Goal: Task Accomplishment & Management: Complete application form

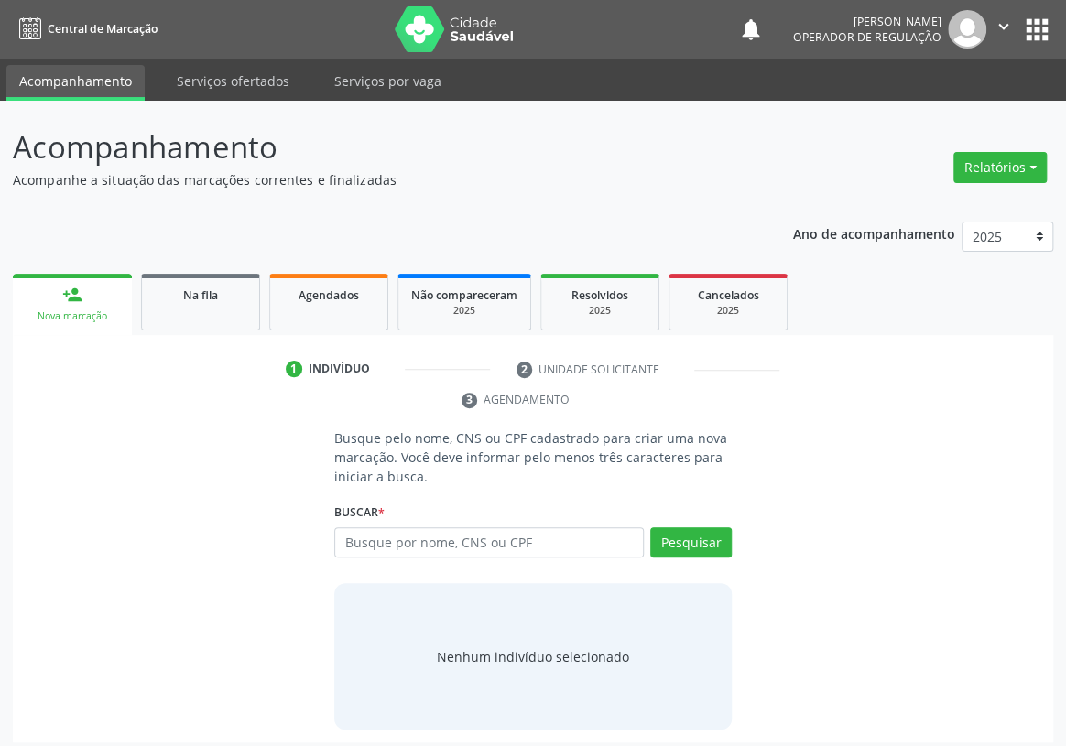
click at [360, 527] on input "text" at bounding box center [488, 542] width 309 height 31
type input "t"
type input "[PERSON_NAME]"
drag, startPoint x: 685, startPoint y: 517, endPoint x: 670, endPoint y: 514, distance: 15.1
click at [674, 527] on button "Pesquisar" at bounding box center [690, 542] width 81 height 31
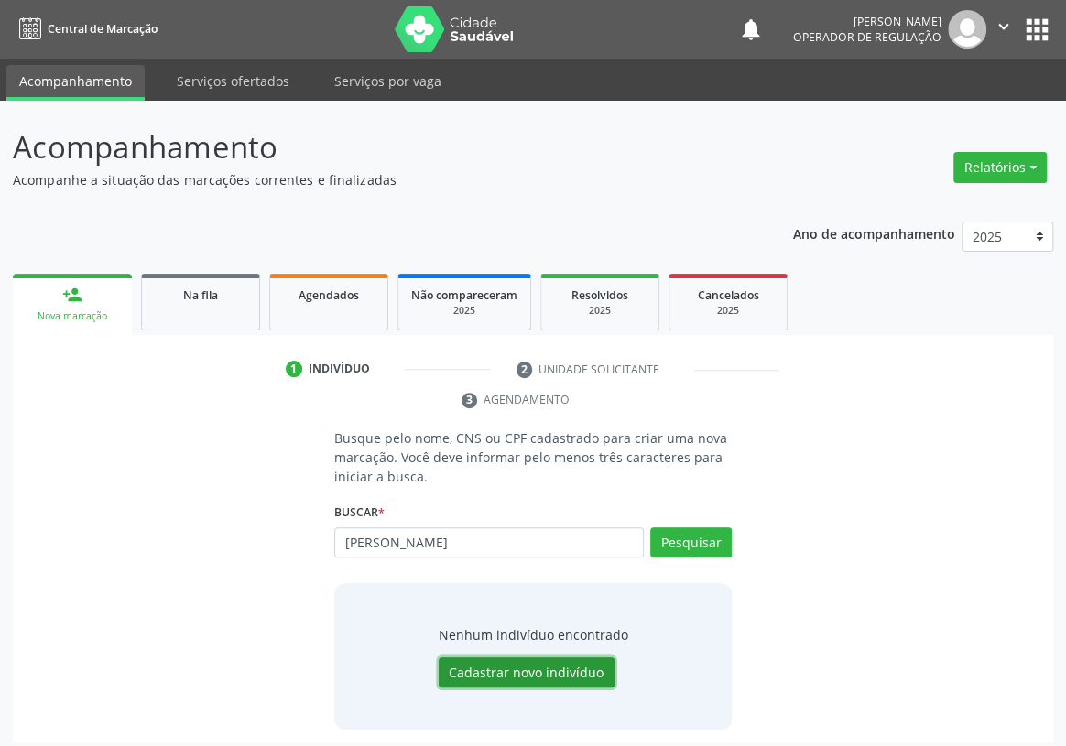
click at [499, 657] on button "Cadastrar novo indivíduo" at bounding box center [527, 672] width 176 height 31
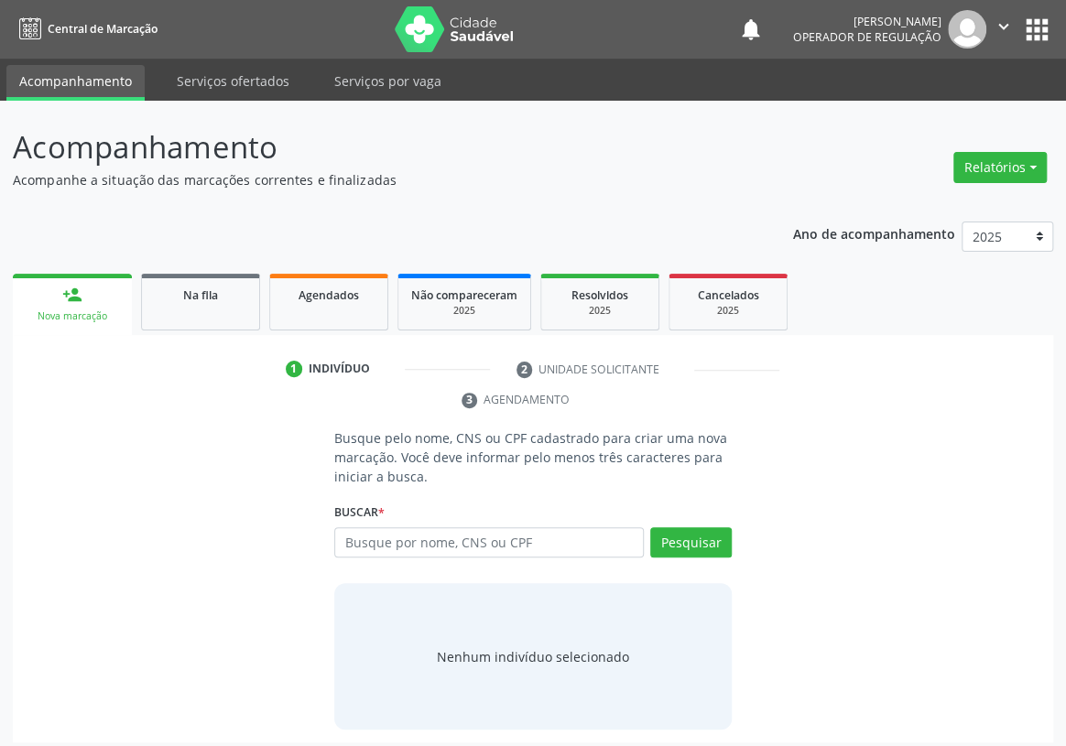
click at [369, 527] on div "Busque por nome, CNS ou CPF Nenhum resultado encontrado para: " " Digite nome, …" at bounding box center [532, 549] width 397 height 44
click at [349, 527] on input "text" at bounding box center [488, 542] width 309 height 31
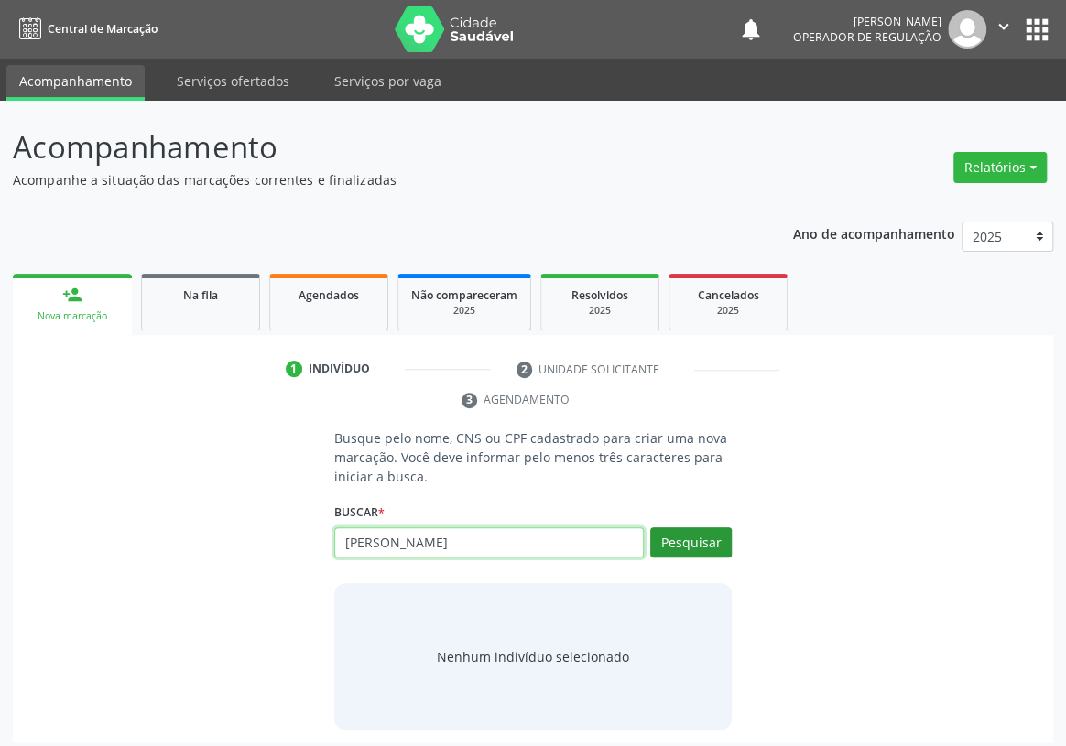
type input "[PERSON_NAME]"
click at [694, 527] on button "Pesquisar" at bounding box center [690, 542] width 81 height 31
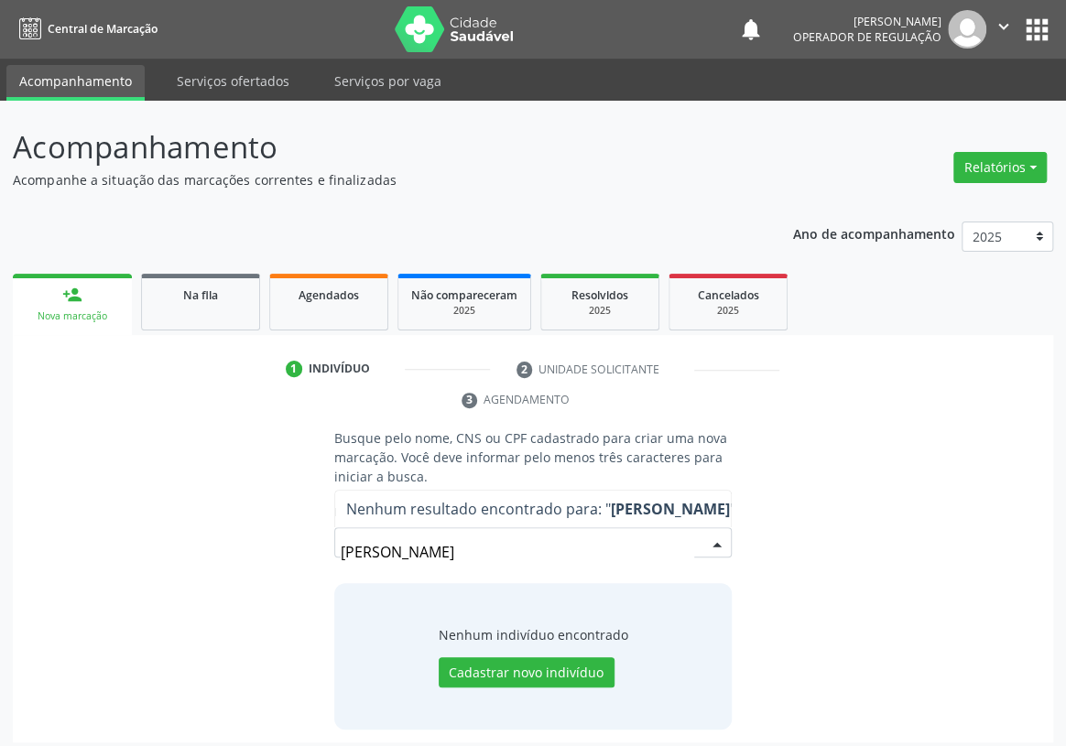
drag, startPoint x: 597, startPoint y: 520, endPoint x: 317, endPoint y: 546, distance: 281.3
click at [317, 546] on div "Busque pelo nome, CNS ou CPF cadastrado para criar uma nova marcação. Você deve…" at bounding box center [533, 578] width 1014 height 301
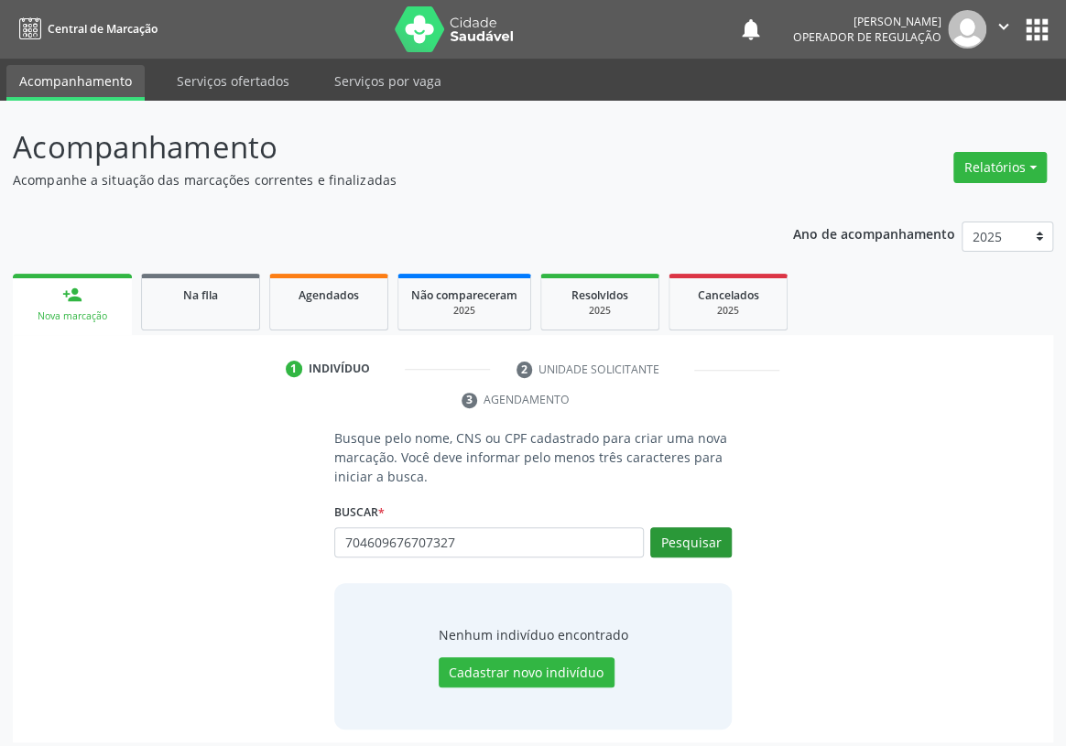
type input "704609676707327"
click at [690, 527] on button "Pesquisar" at bounding box center [690, 542] width 81 height 31
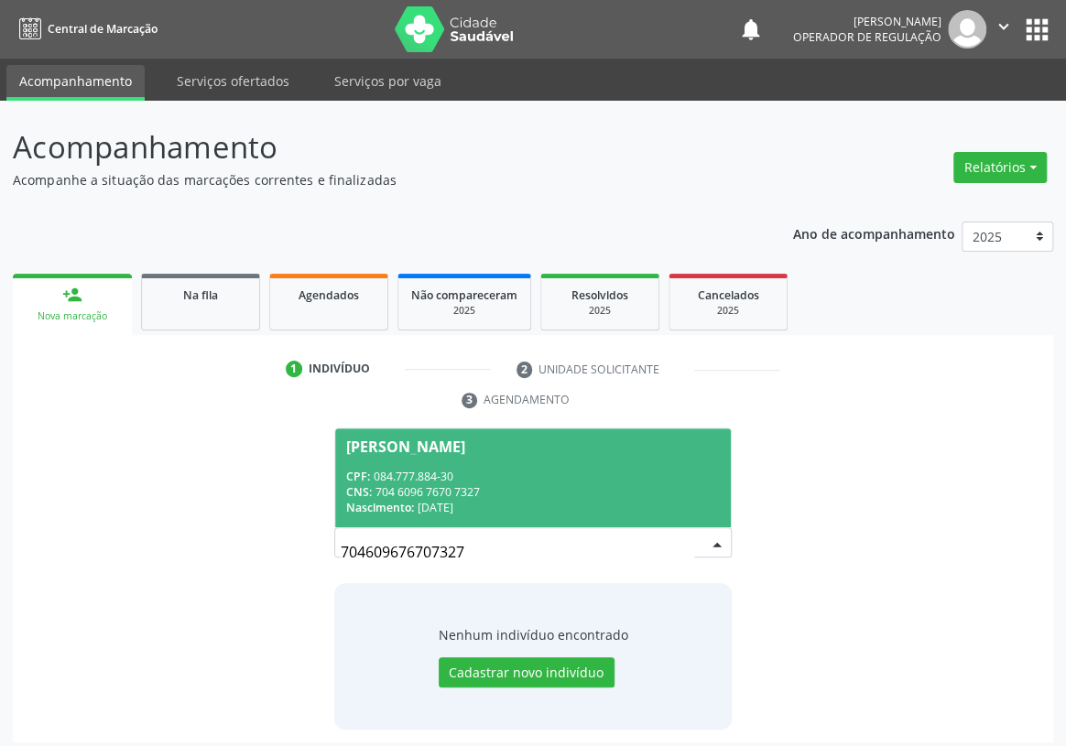
click at [414, 439] on div "[PERSON_NAME]" at bounding box center [405, 446] width 119 height 15
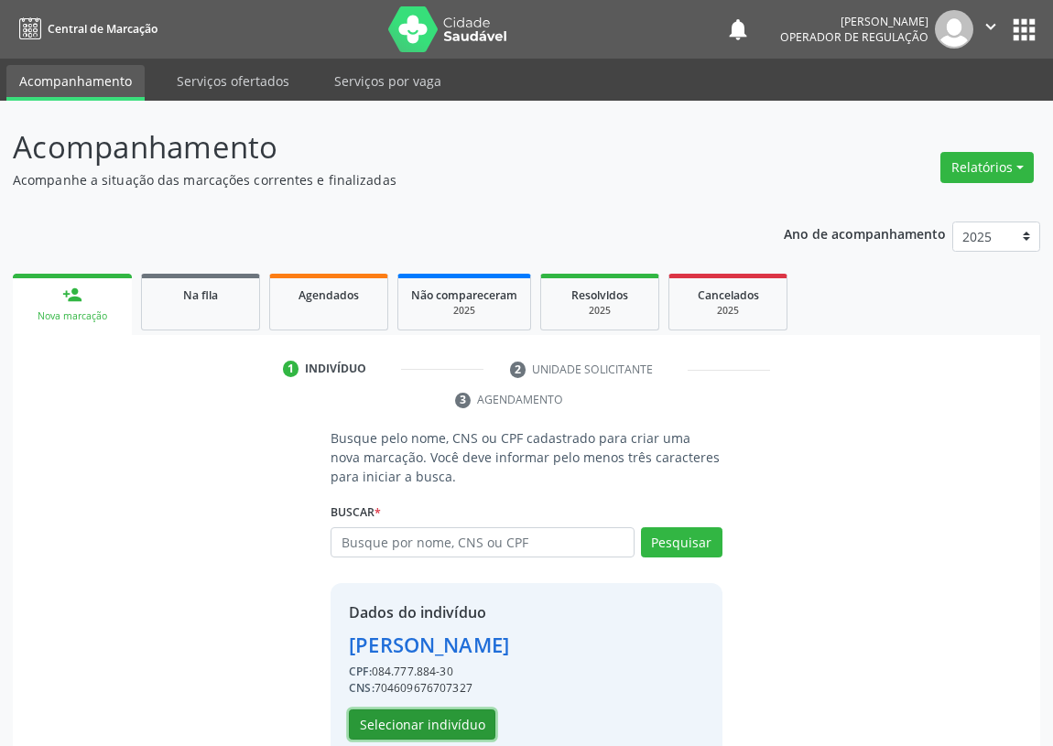
click at [408, 721] on button "Selecionar indivíduo" at bounding box center [422, 724] width 146 height 31
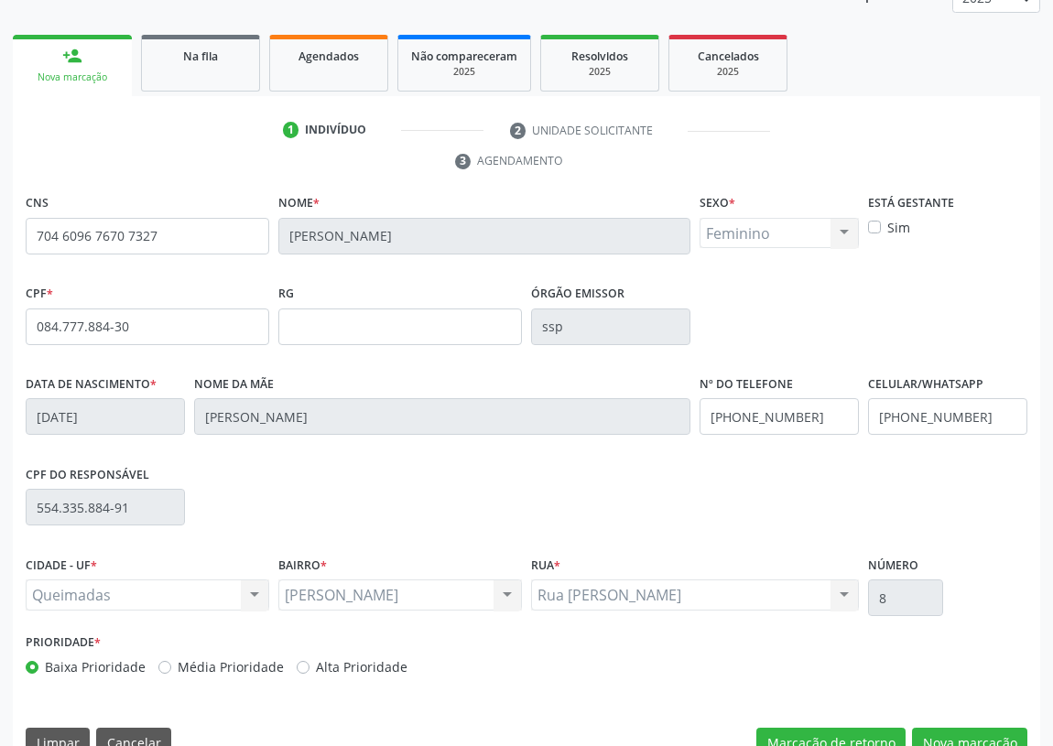
scroll to position [275, 0]
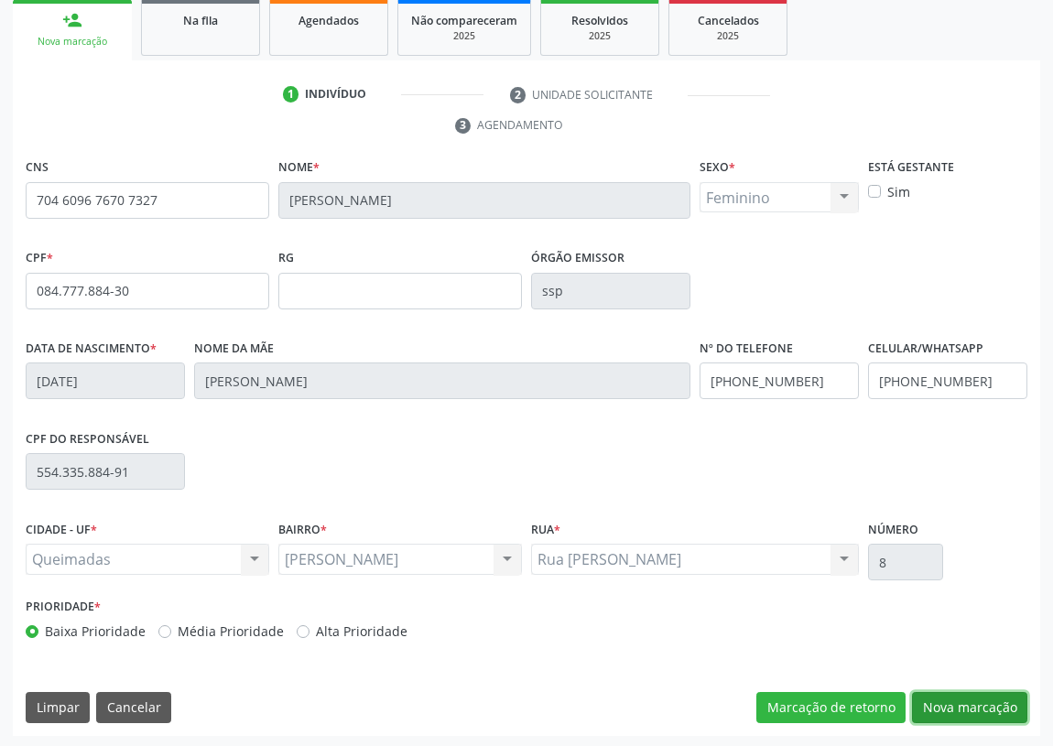
click at [940, 696] on button "Nova marcação" at bounding box center [969, 707] width 115 height 31
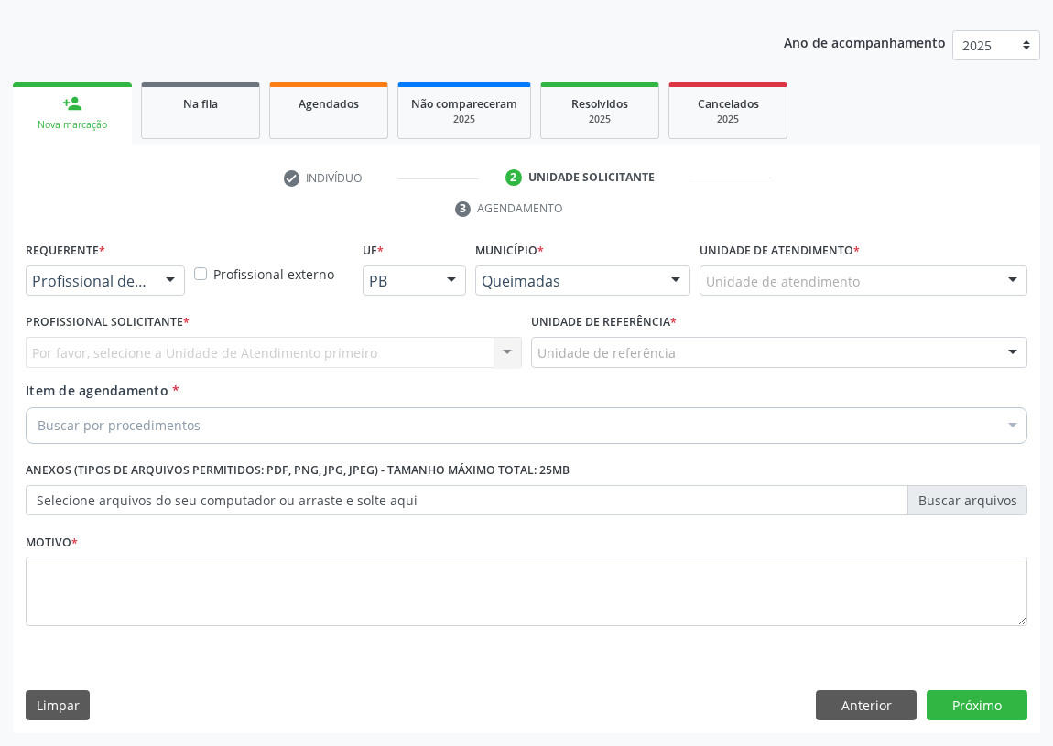
scroll to position [189, 0]
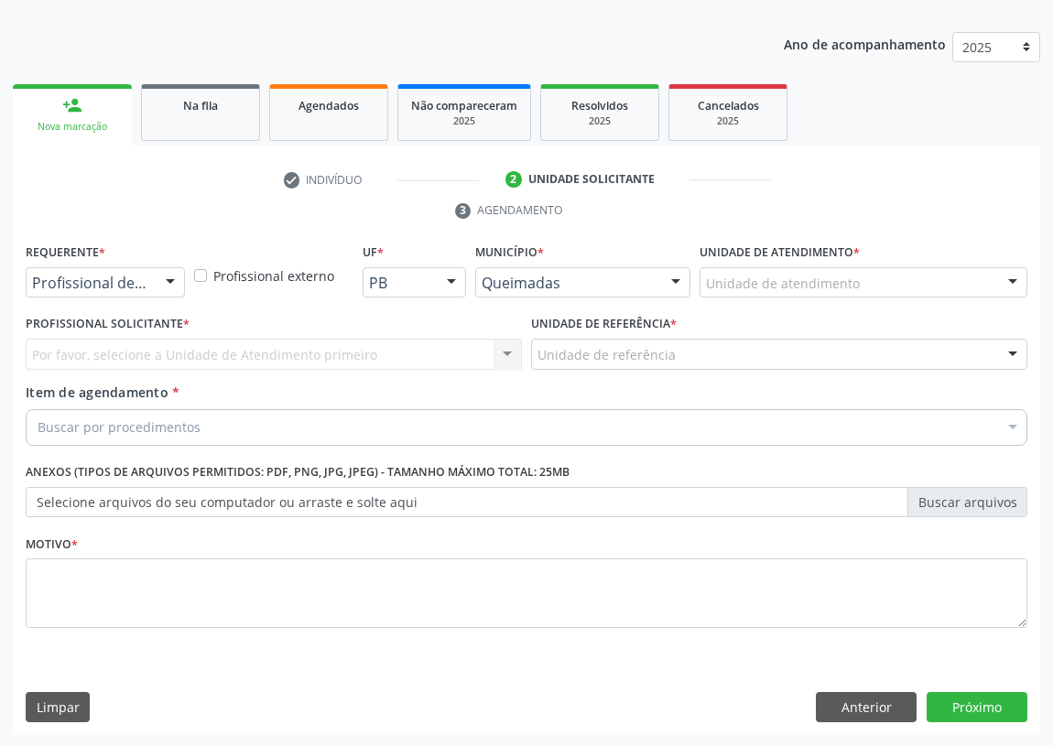
click at [168, 279] on div at bounding box center [170, 283] width 27 height 31
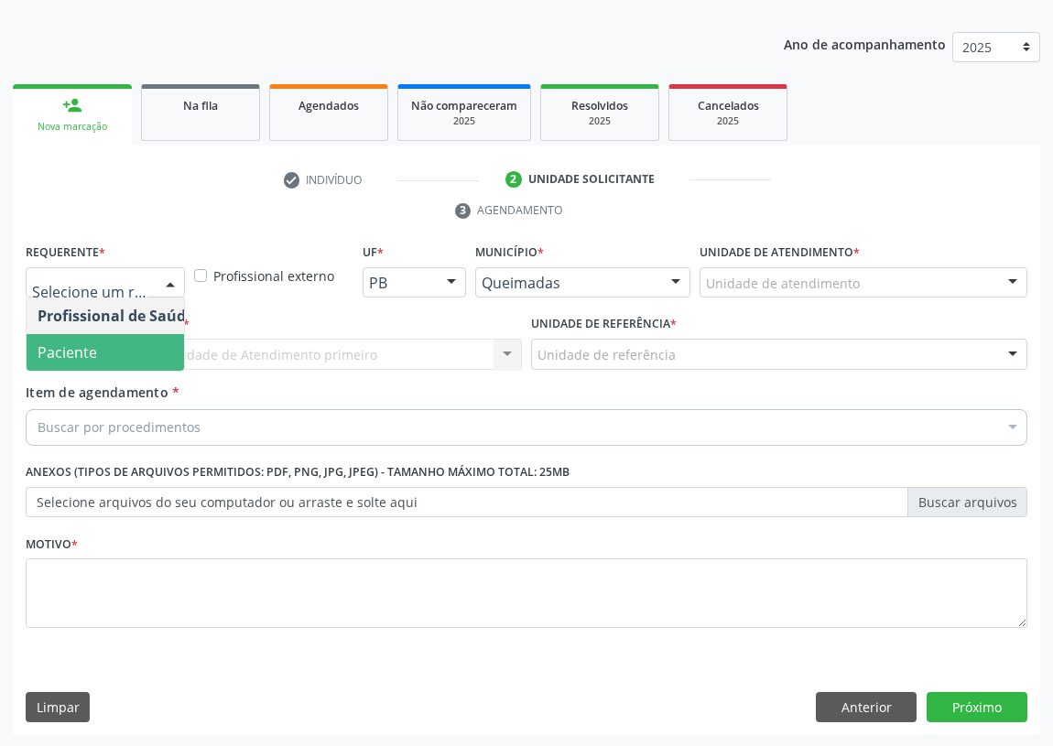
click at [128, 342] on span "Paciente" at bounding box center [116, 352] width 179 height 37
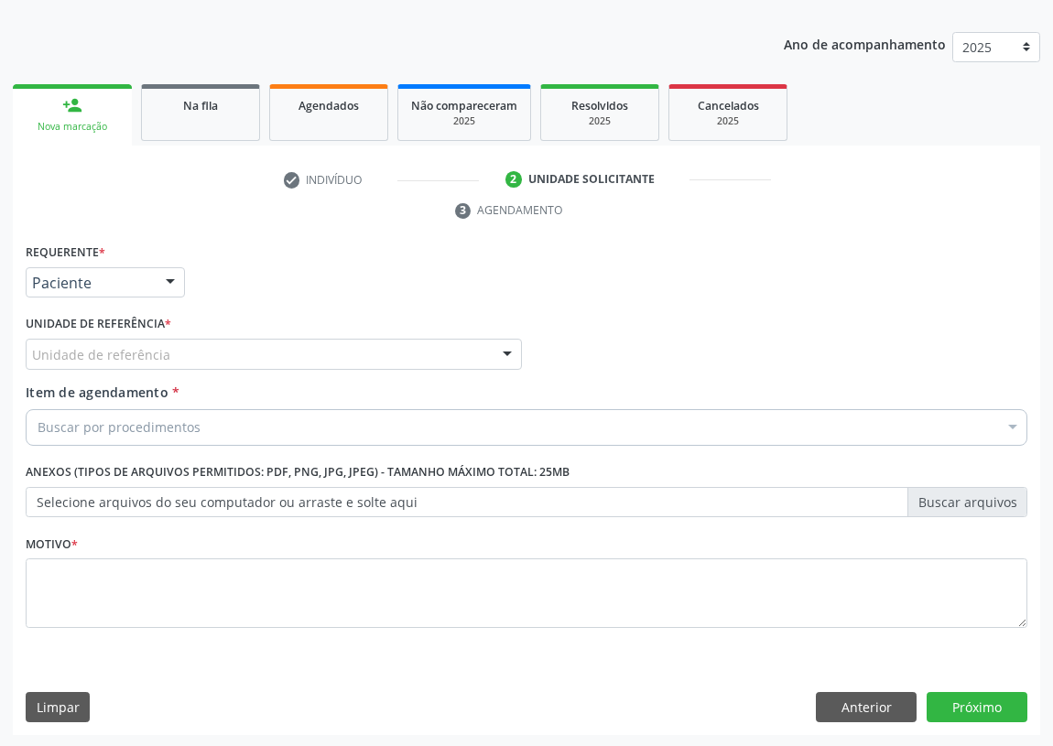
drag, startPoint x: 475, startPoint y: 361, endPoint x: 415, endPoint y: 366, distance: 60.7
click at [463, 361] on div "Unidade de referência" at bounding box center [274, 354] width 496 height 31
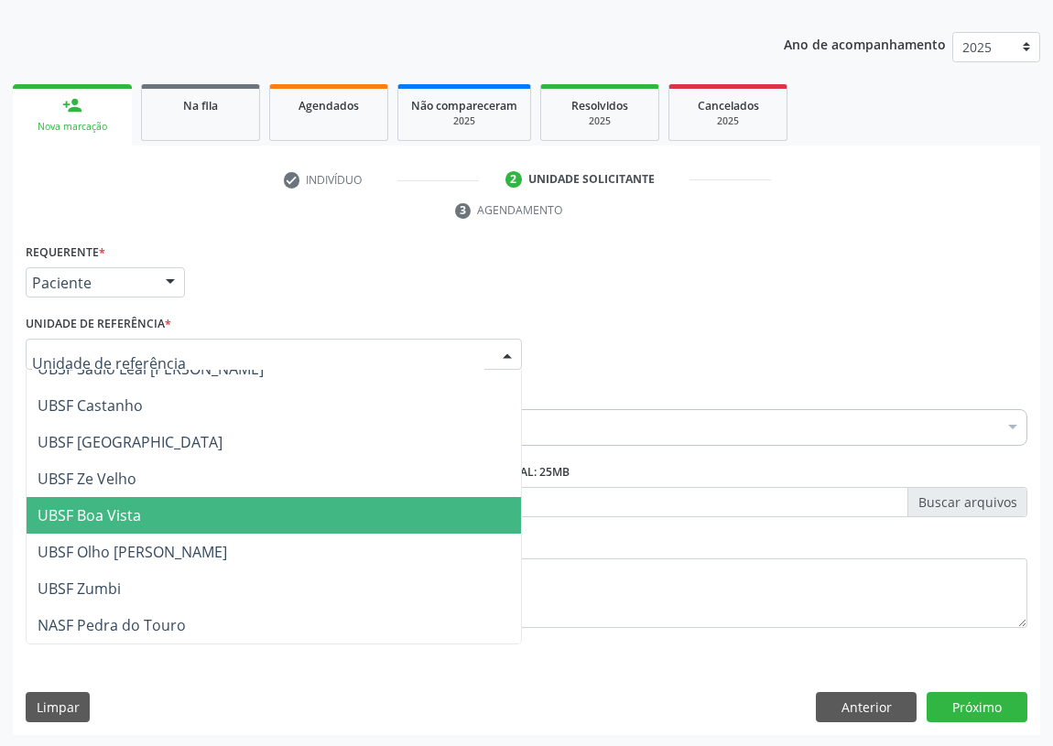
scroll to position [166, 0]
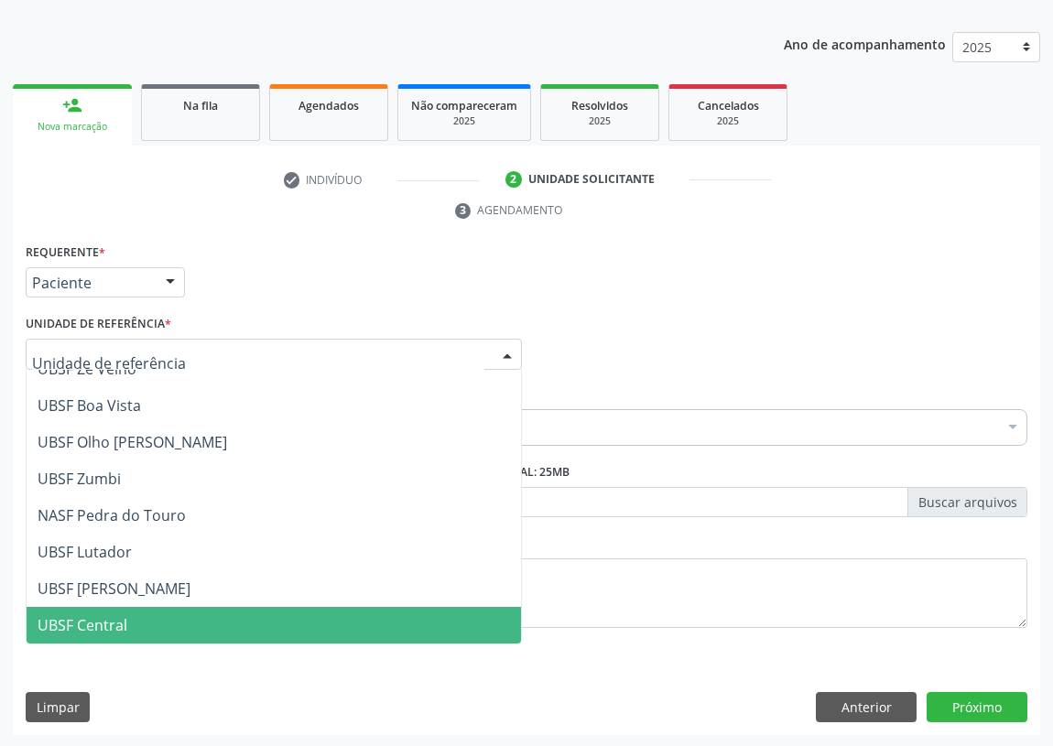
drag, startPoint x: 110, startPoint y: 627, endPoint x: 80, endPoint y: 614, distance: 32.8
click at [109, 624] on span "UBSF Central" at bounding box center [83, 625] width 90 height 20
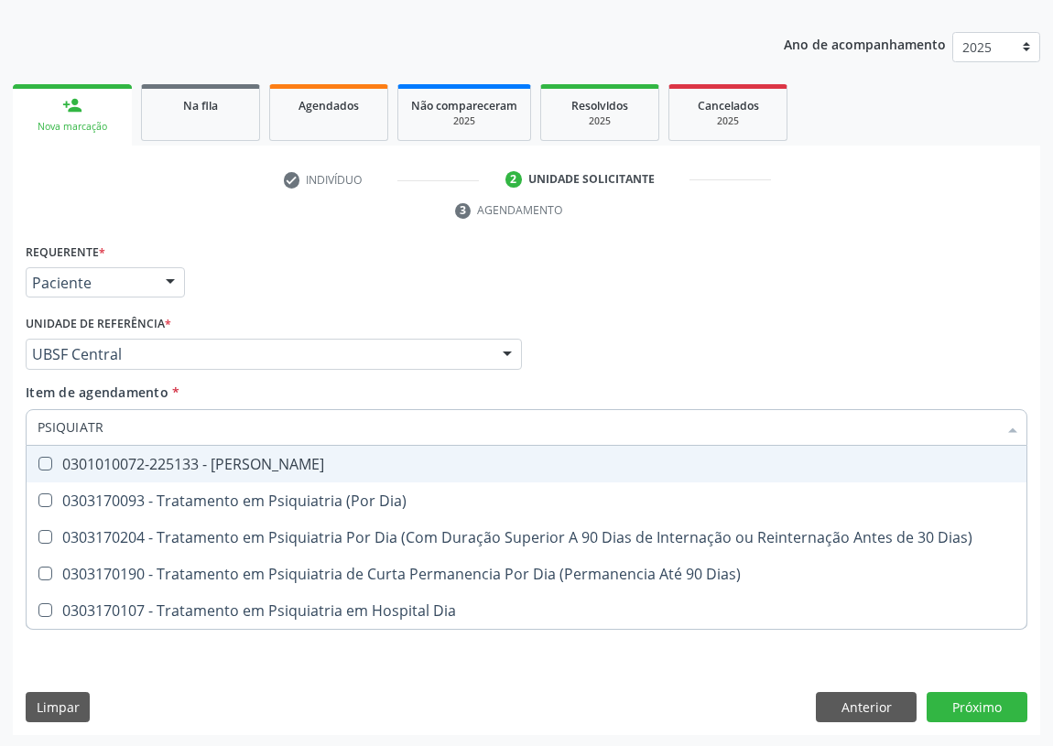
type input "PSIQUIATRA"
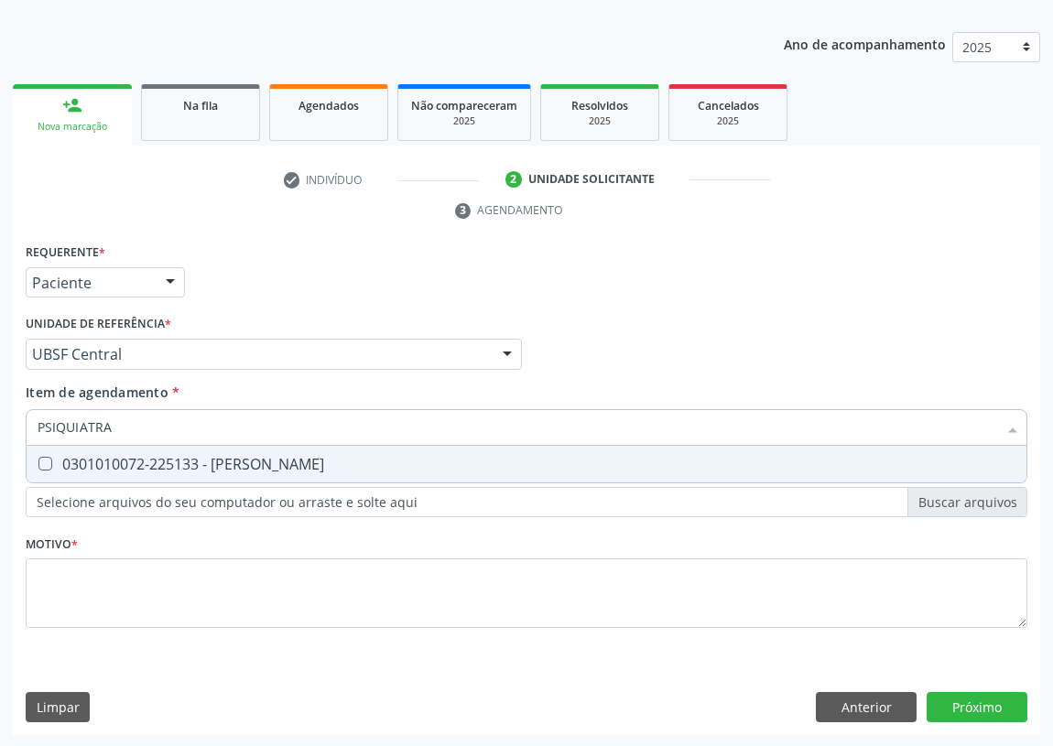
drag, startPoint x: 48, startPoint y: 460, endPoint x: 44, endPoint y: 498, distance: 38.6
click at [47, 463] on Psiquiatra at bounding box center [45, 464] width 14 height 14
click at [38, 463] on Psiquiatra "checkbox" at bounding box center [33, 464] width 12 height 12
checkbox Psiquiatra "true"
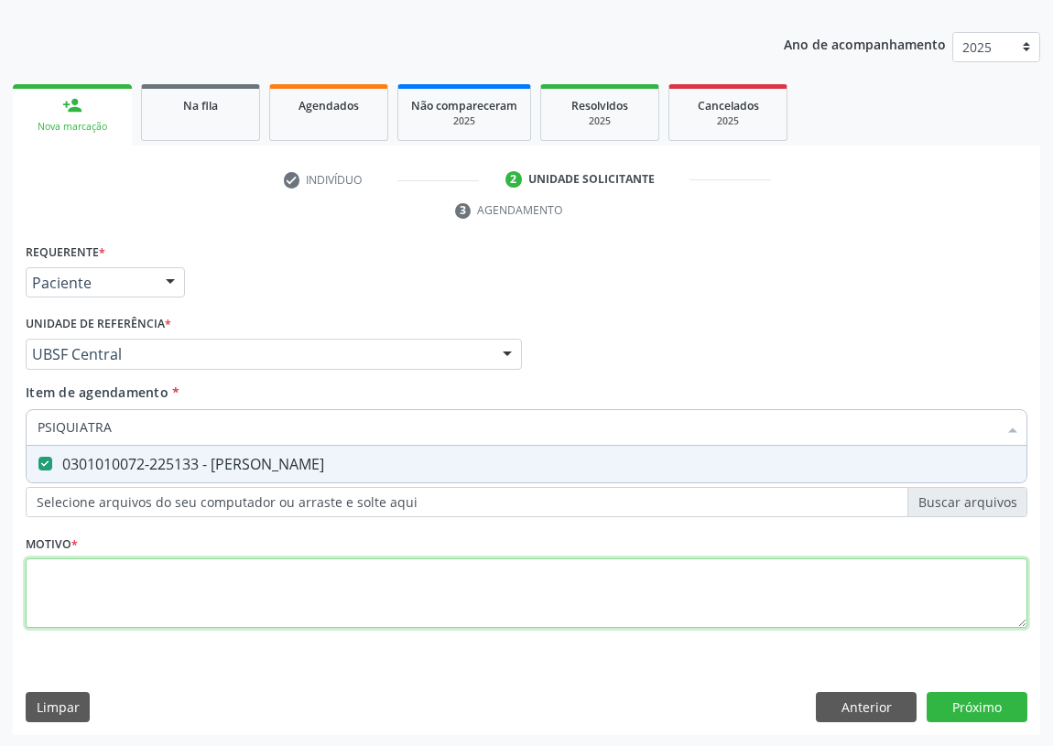
click at [68, 606] on div "Requerente * Paciente Profissional de Saúde Paciente Nenhum resultado encontrad…" at bounding box center [527, 446] width 1002 height 415
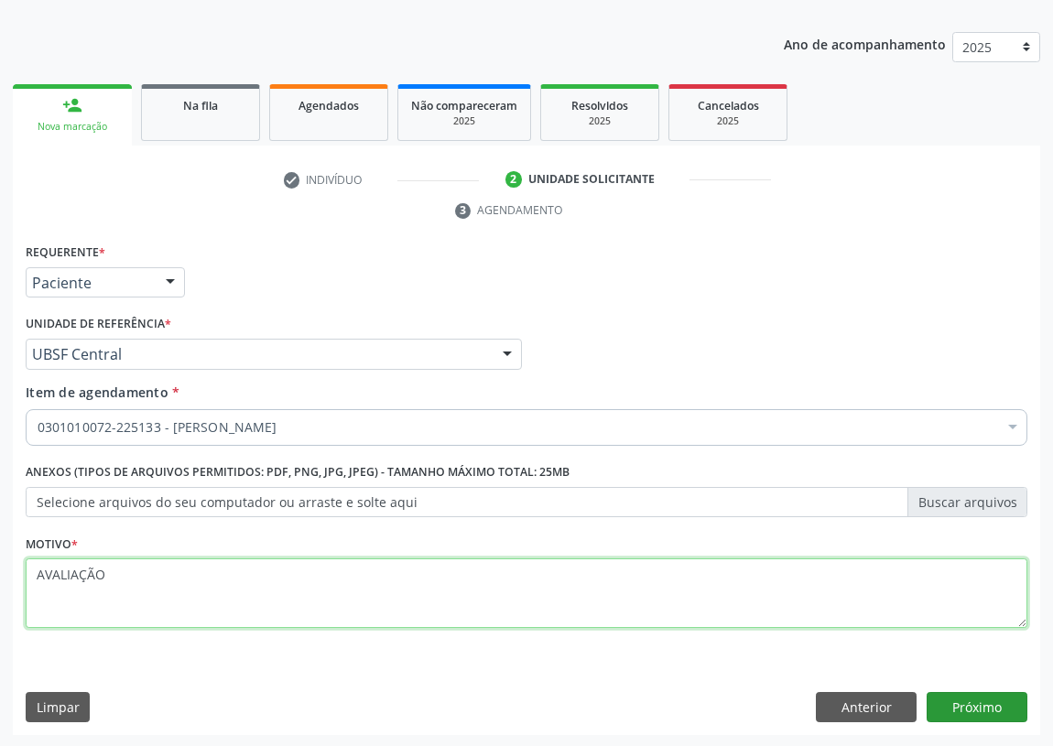
type textarea "AVALIAÇÃO"
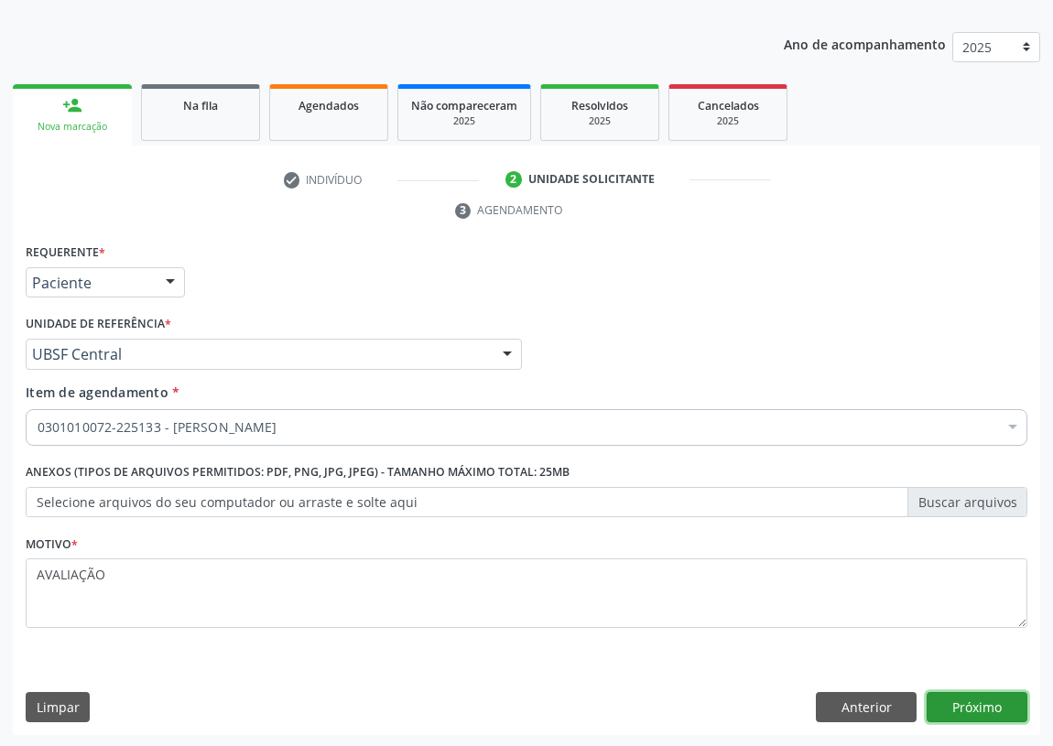
drag, startPoint x: 971, startPoint y: 704, endPoint x: 0, endPoint y: 656, distance: 972.5
click at [928, 699] on button "Próximo" at bounding box center [976, 707] width 101 height 31
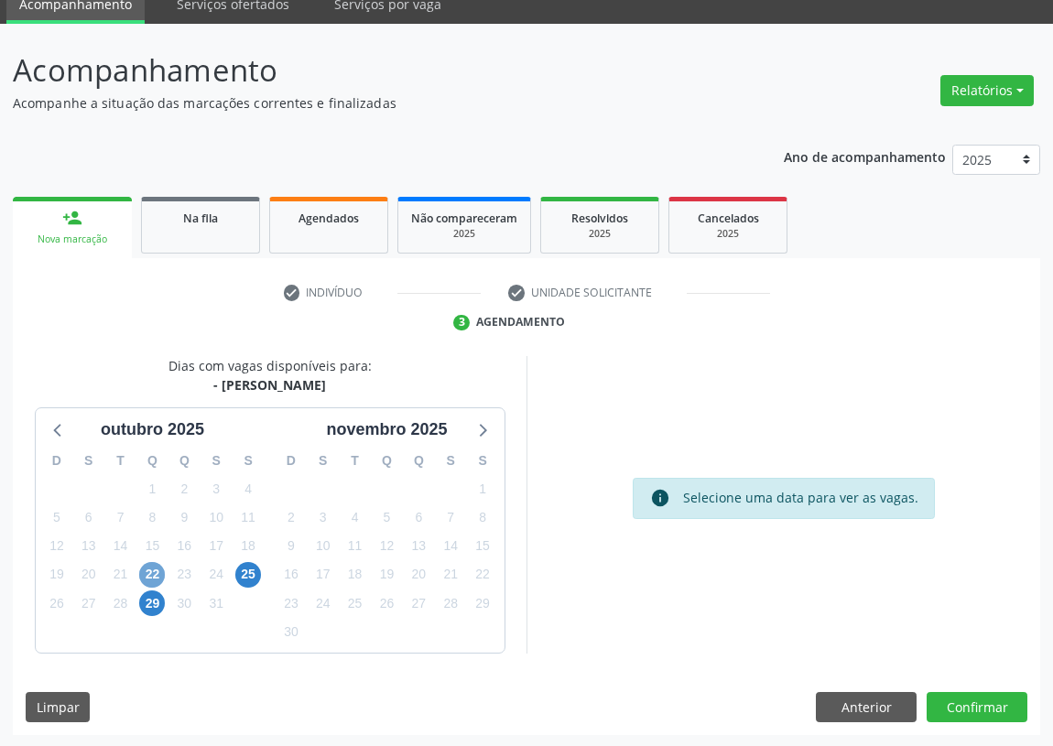
click at [142, 569] on span "22" at bounding box center [152, 575] width 26 height 26
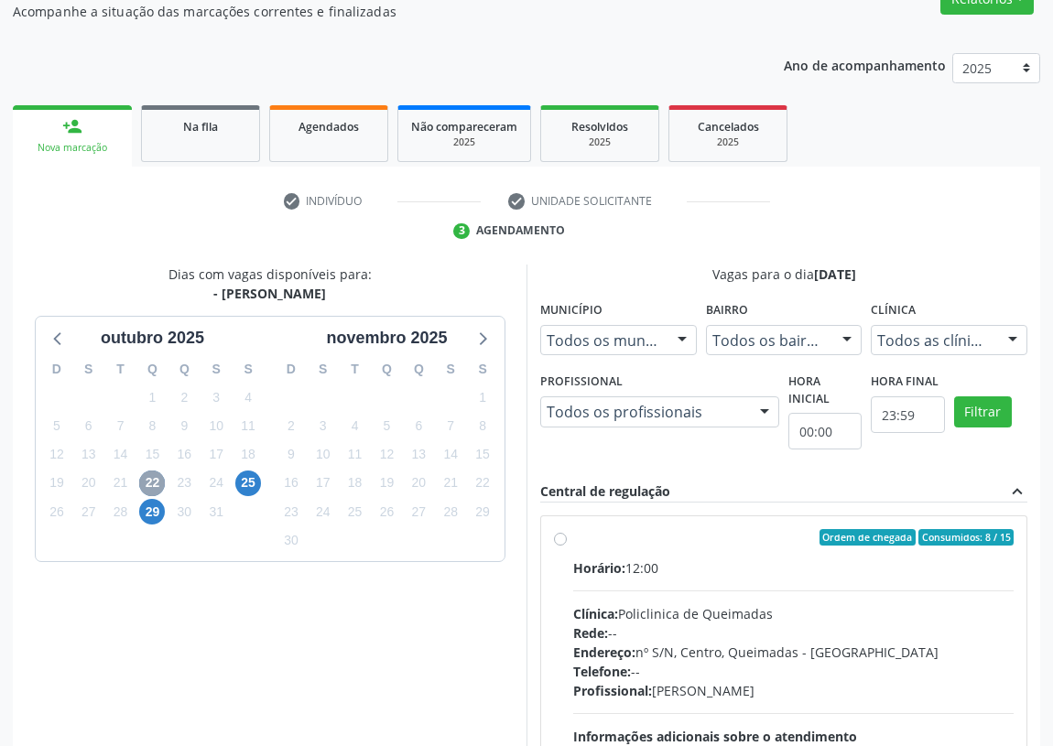
scroll to position [244, 0]
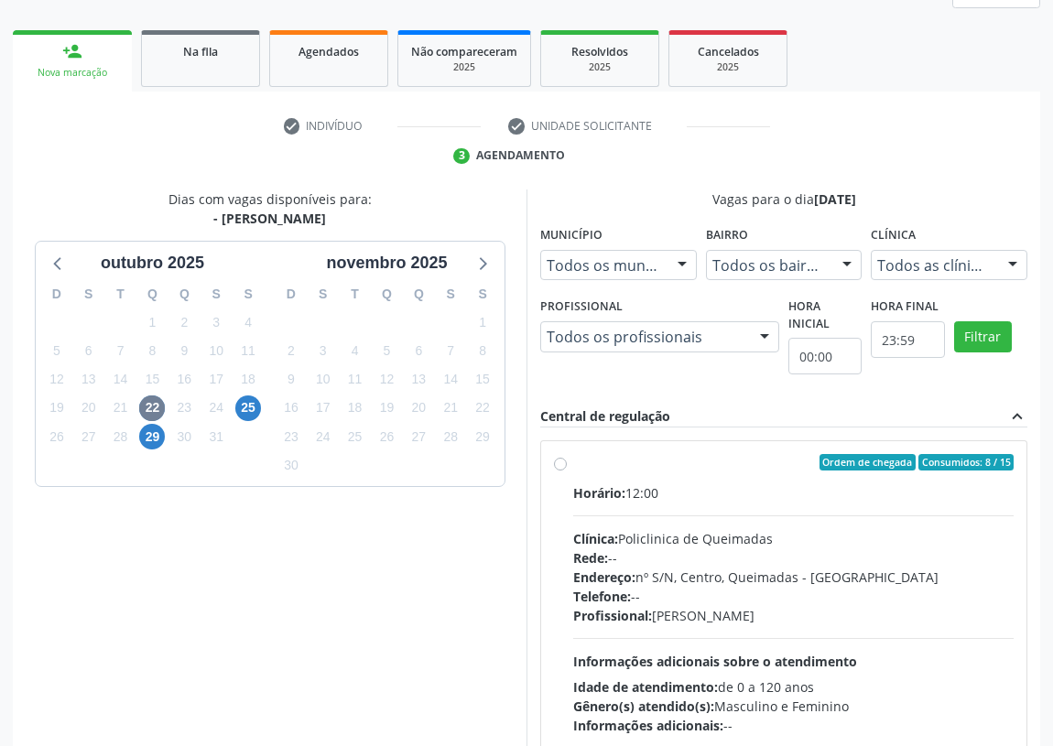
drag, startPoint x: 558, startPoint y: 464, endPoint x: 559, endPoint y: 488, distance: 23.8
click at [573, 463] on label "Ordem de chegada Consumidos: 8 / 15 Horário: 12:00 Clínica: Policlinica de Quei…" at bounding box center [793, 594] width 440 height 281
click at [558, 463] on input "Ordem de chegada Consumidos: 8 / 15 Horário: 12:00 Clínica: Policlinica de Quei…" at bounding box center [560, 462] width 13 height 16
radio input "true"
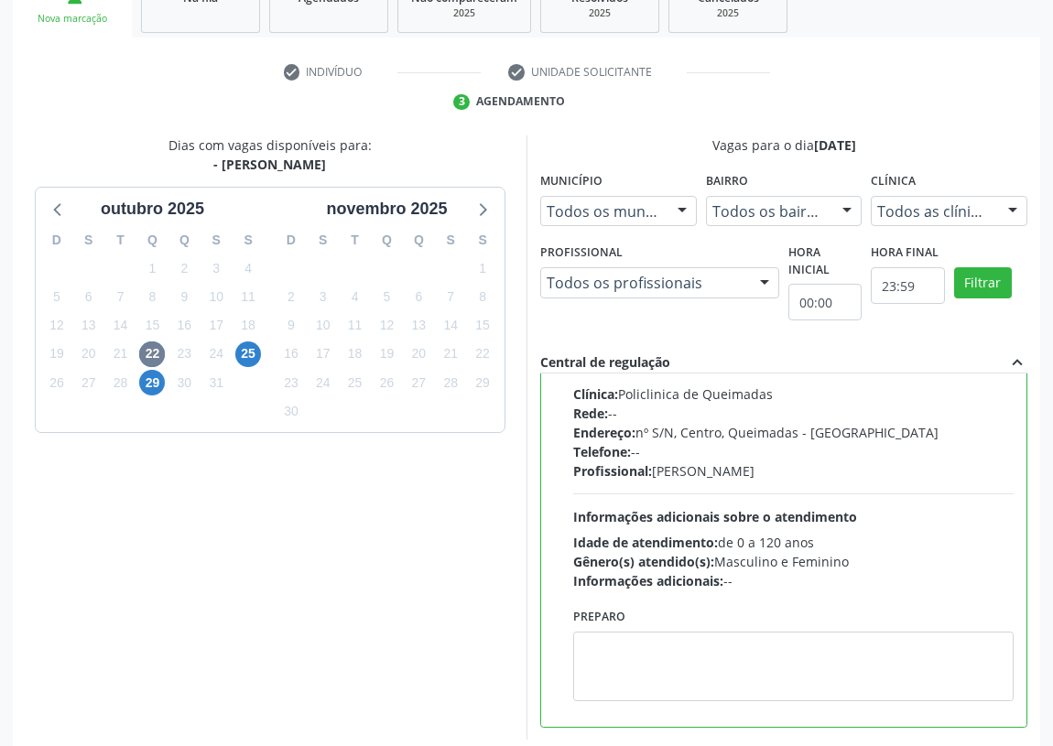
scroll to position [384, 0]
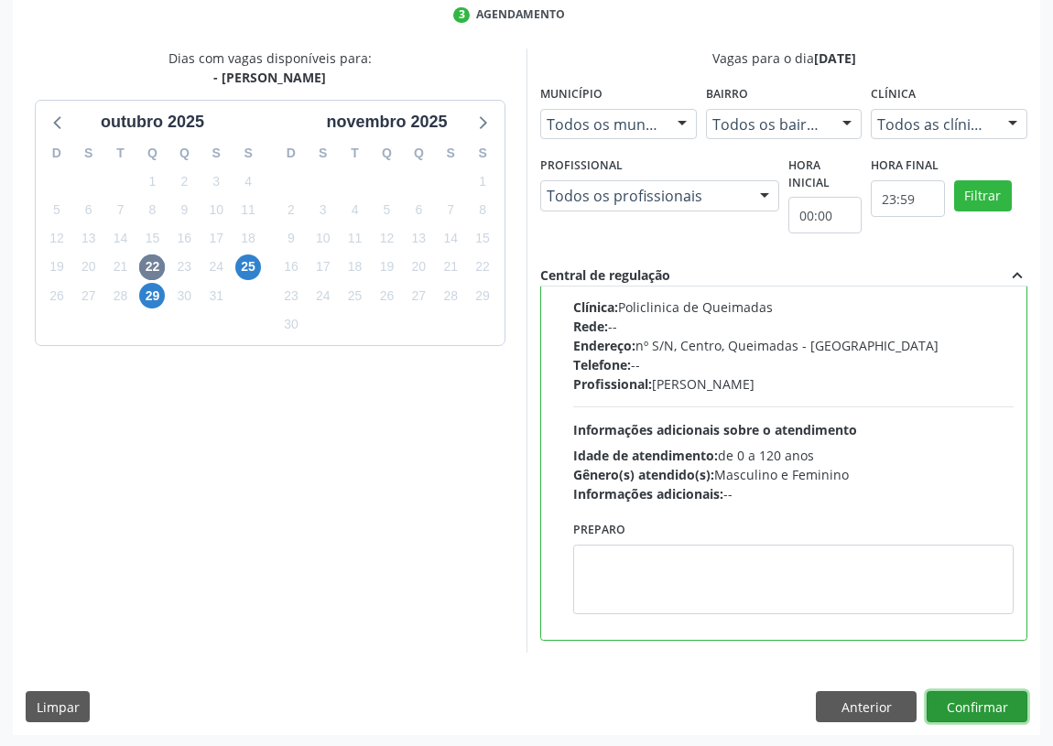
click at [986, 705] on button "Confirmar" at bounding box center [976, 706] width 101 height 31
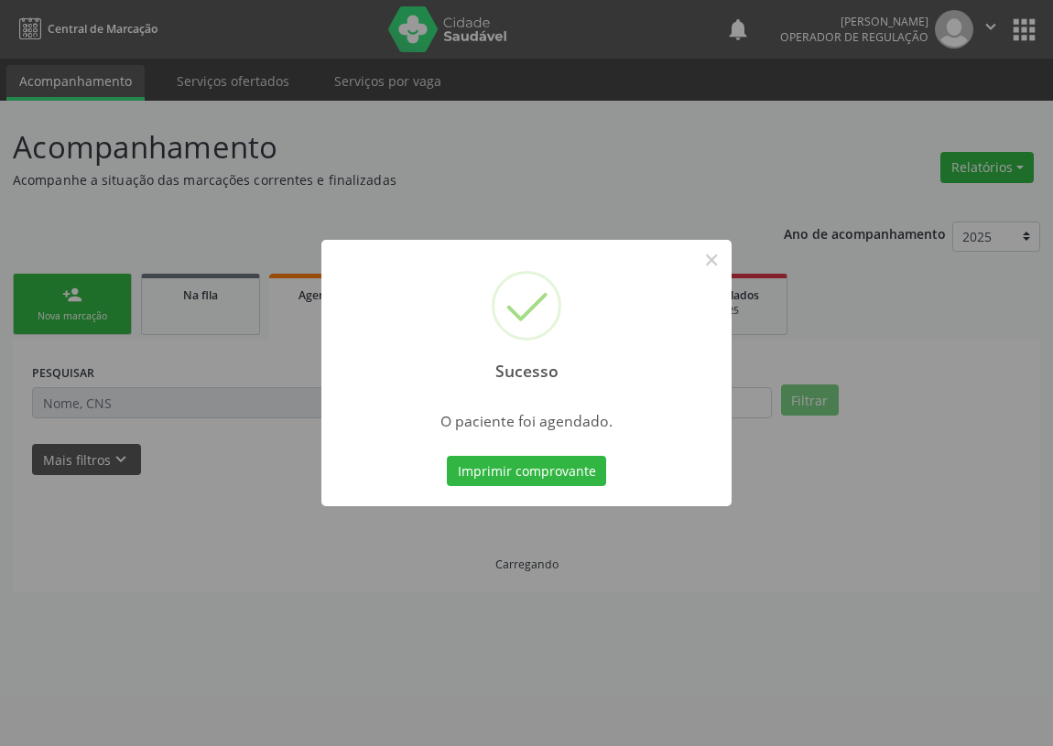
scroll to position [0, 0]
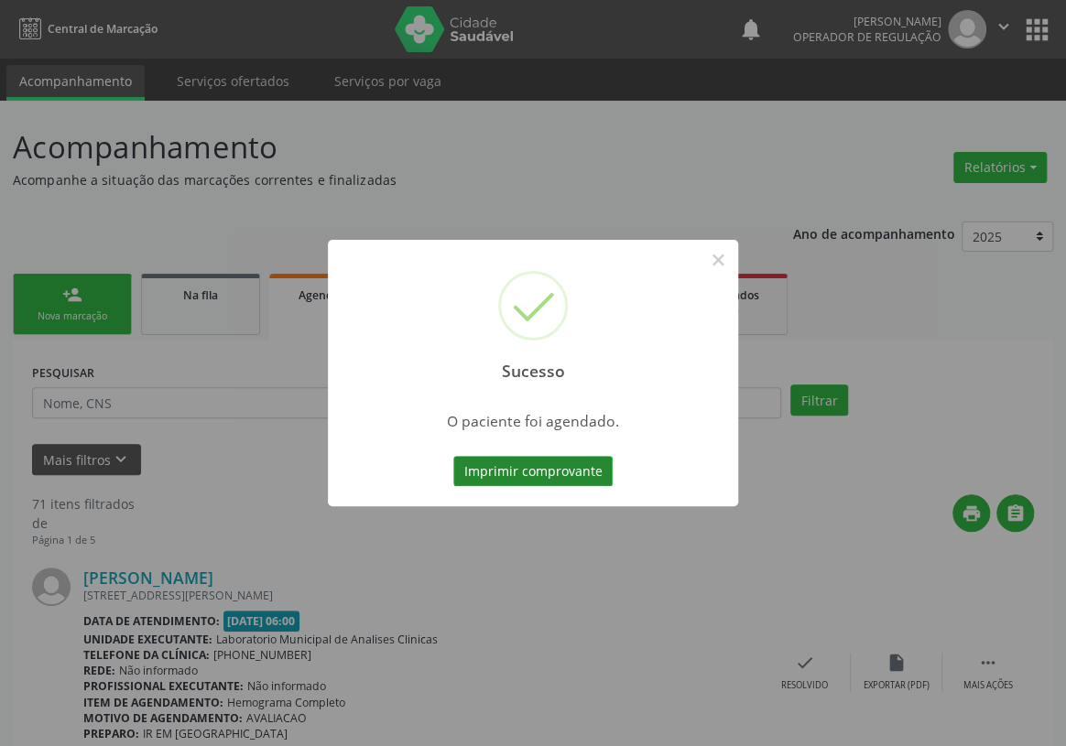
click at [513, 467] on button "Imprimir comprovante" at bounding box center [532, 471] width 159 height 31
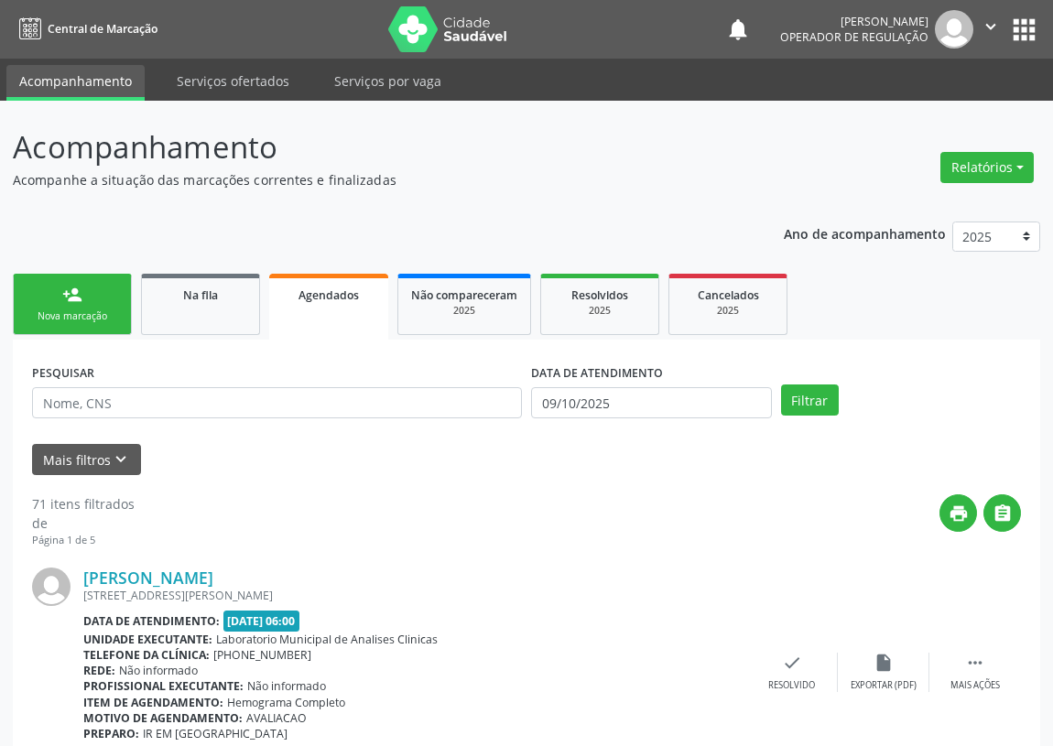
click at [91, 319] on div "Nova marcação" at bounding box center [73, 316] width 92 height 14
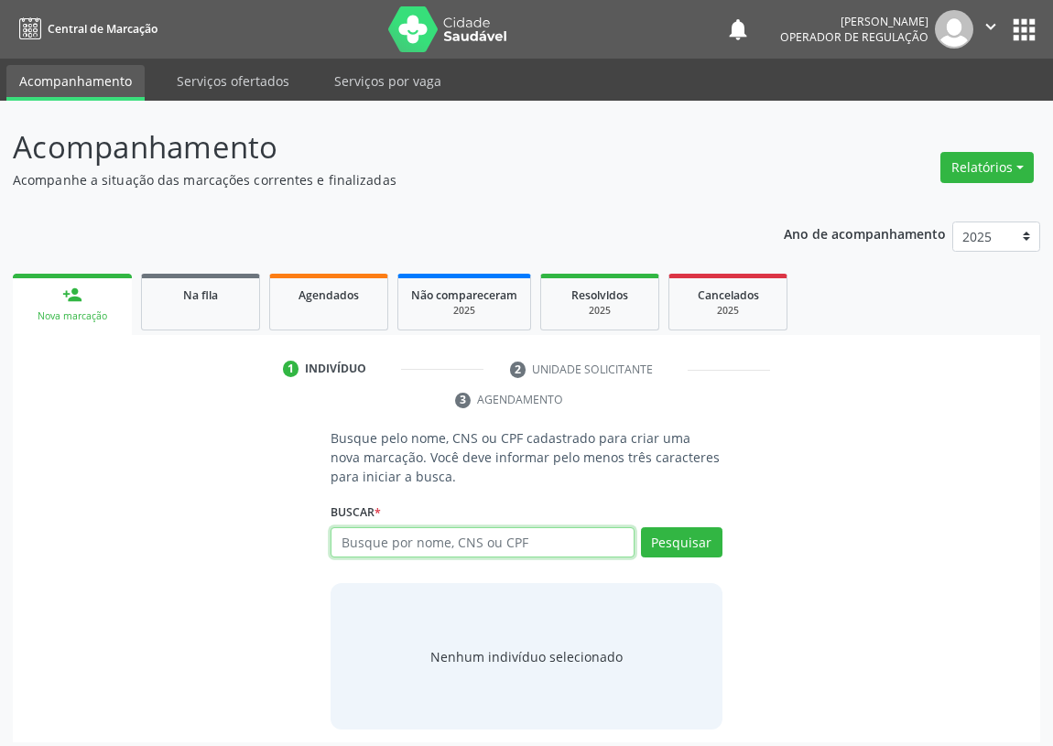
click at [346, 543] on input "text" at bounding box center [482, 542] width 304 height 31
type input "702203417483879"
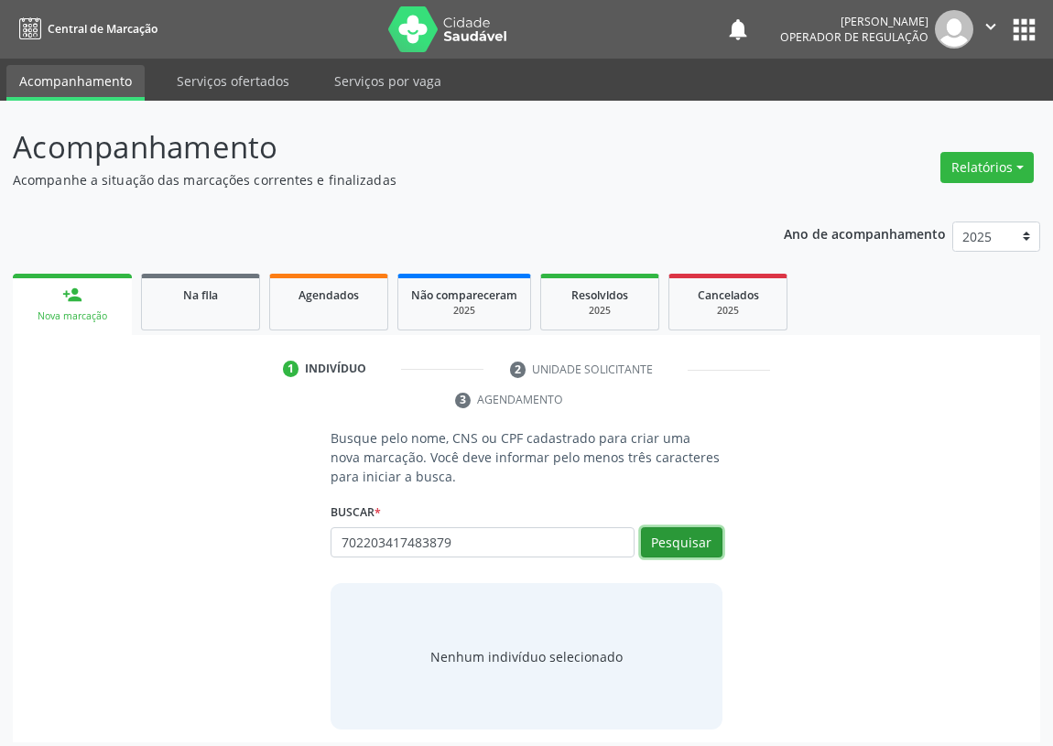
click at [684, 536] on button "Pesquisar" at bounding box center [681, 542] width 81 height 31
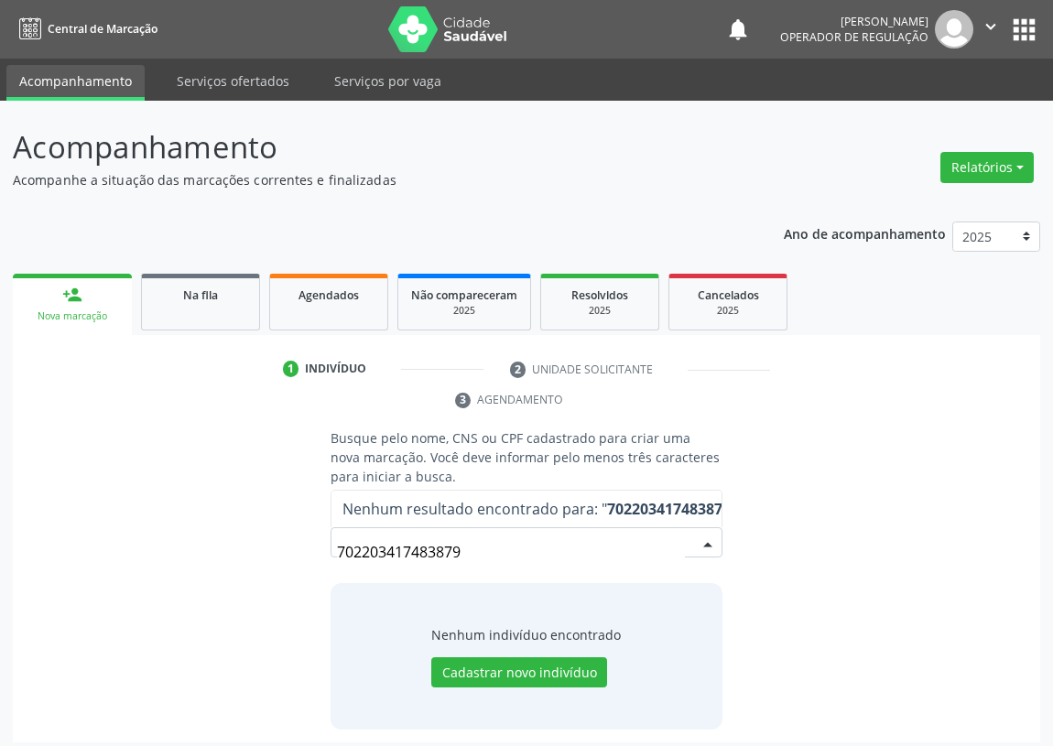
drag, startPoint x: 472, startPoint y: 552, endPoint x: 142, endPoint y: 590, distance: 332.6
click at [142, 590] on div "Busque pelo nome, CNS ou CPF cadastrado para criar uma nova marcação. Você deve…" at bounding box center [527, 578] width 1002 height 301
